Goal: Task Accomplishment & Management: Use online tool/utility

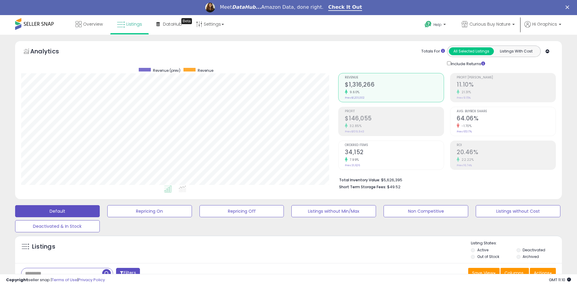
scroll to position [124, 317]
click at [491, 24] on span "Curious Buy Nature" at bounding box center [489, 24] width 41 height 6
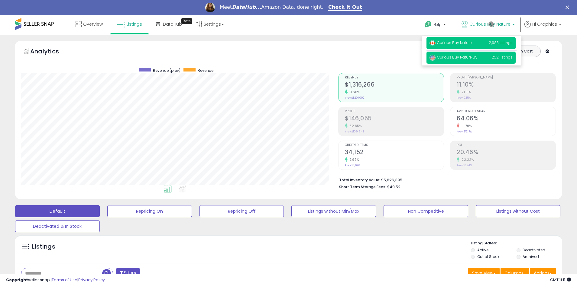
click at [472, 58] on span "Curious Buy Nature US" at bounding box center [453, 57] width 48 height 5
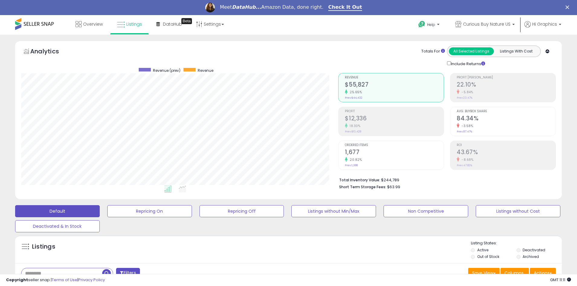
scroll to position [146, 0]
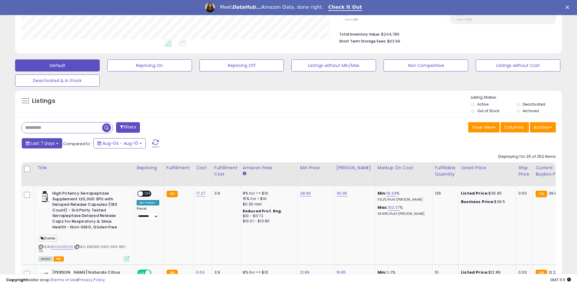
click at [42, 143] on span "Last 7 Days" at bounding box center [43, 144] width 24 height 6
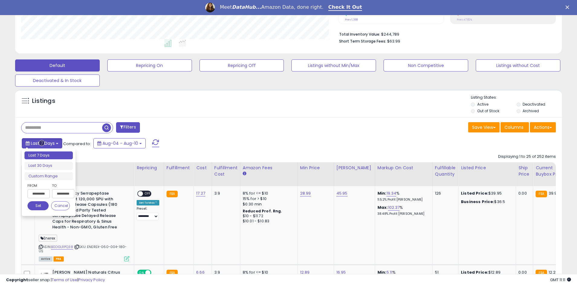
type input "**********"
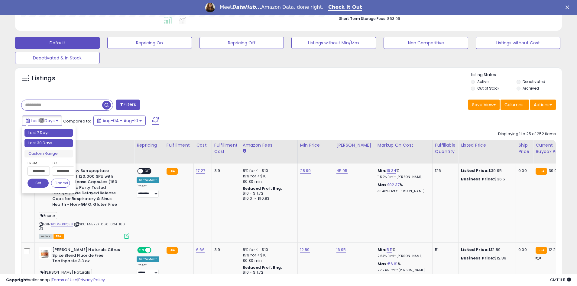
click at [49, 143] on li "Last 30 Days" at bounding box center [48, 143] width 48 height 8
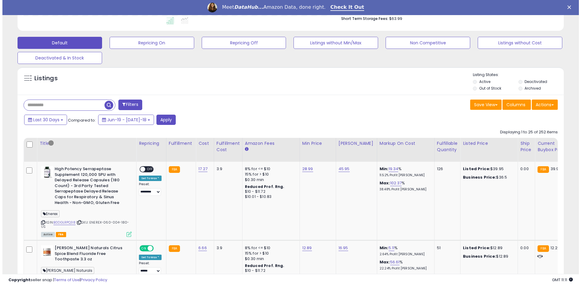
scroll to position [130, 0]
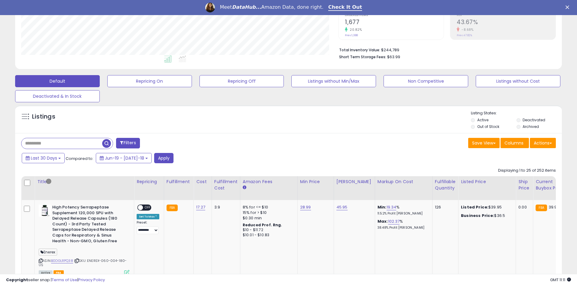
click at [128, 143] on button "Filters" at bounding box center [128, 143] width 24 height 11
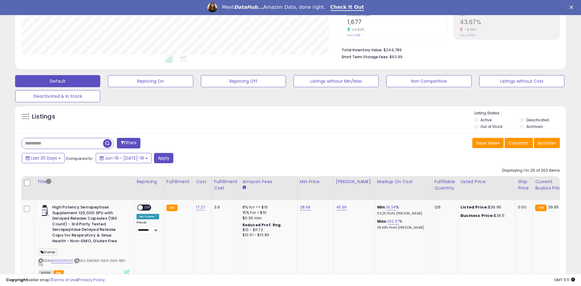
scroll to position [124, 320]
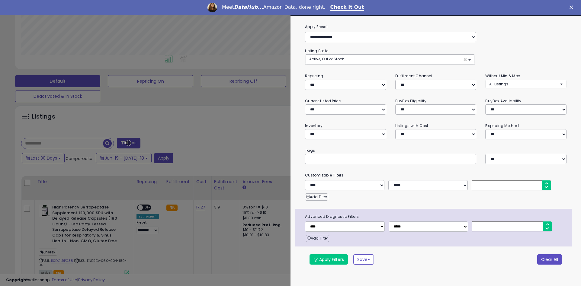
click at [550, 260] on button "Clear All" at bounding box center [550, 260] width 25 height 10
select select "*"
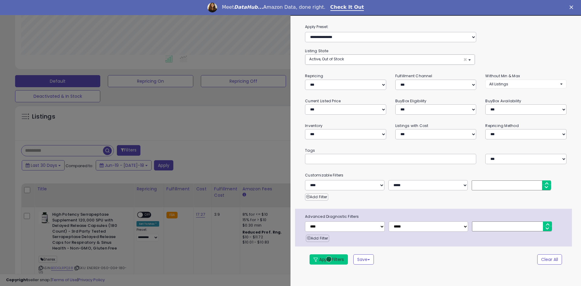
click at [329, 260] on button "Apply Filters" at bounding box center [329, 260] width 38 height 10
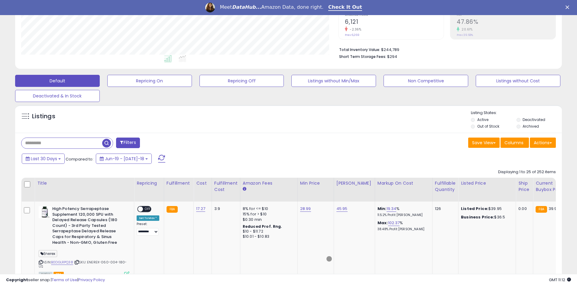
scroll to position [130, 0]
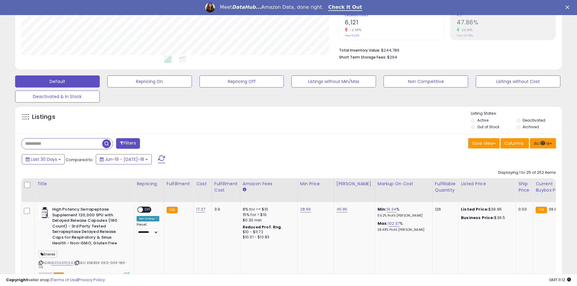
click at [543, 143] on button "Actions" at bounding box center [543, 143] width 26 height 10
click at [518, 182] on link "Export All Columns" at bounding box center [518, 181] width 66 height 9
